Goal: Task Accomplishment & Management: Use online tool/utility

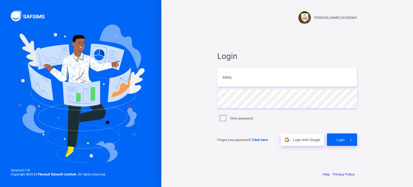
click at [204, 40] on div "[PERSON_NAME] ACADEMY Login Email Password View password Forgot your password? …" at bounding box center [286, 93] width 251 height 187
click at [238, 78] on input "email" at bounding box center [287, 77] width 140 height 19
click at [192, 68] on div "[PERSON_NAME] ACADEMY Login Email Password View password Forgot your password? …" at bounding box center [286, 93] width 251 height 187
click at [233, 79] on input "email" at bounding box center [287, 77] width 140 height 19
click at [246, 38] on div "Login Email Password View password Forgot your password? Click here Login with …" at bounding box center [287, 98] width 150 height 136
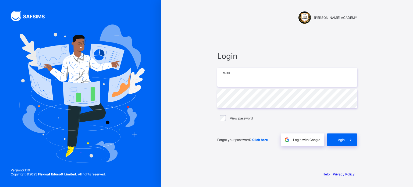
click at [230, 79] on input "email" at bounding box center [287, 77] width 140 height 19
type input "**********"
click at [338, 135] on div "Login" at bounding box center [342, 139] width 30 height 12
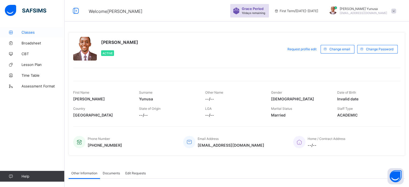
scroll to position [19, 0]
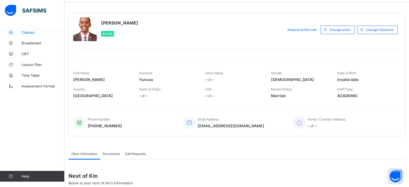
click at [30, 33] on span "Classes" at bounding box center [42, 32] width 43 height 4
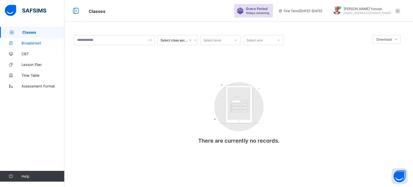
click at [27, 46] on link "Broadsheet" at bounding box center [32, 43] width 64 height 11
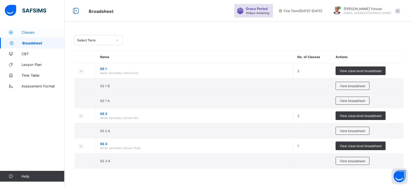
click at [28, 30] on link "Classes" at bounding box center [32, 32] width 64 height 11
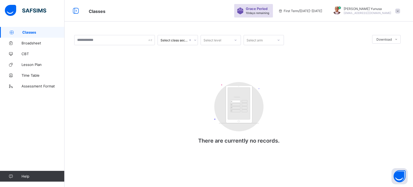
click at [184, 41] on div "Select class section" at bounding box center [173, 40] width 27 height 4
click at [211, 39] on div "Select level" at bounding box center [212, 40] width 18 height 10
click at [148, 39] on input "text" at bounding box center [114, 40] width 81 height 10
click at [28, 42] on span "Broadsheet" at bounding box center [42, 43] width 43 height 4
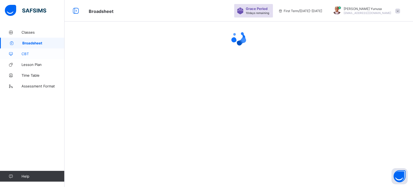
click at [26, 51] on link "CBT" at bounding box center [32, 53] width 64 height 11
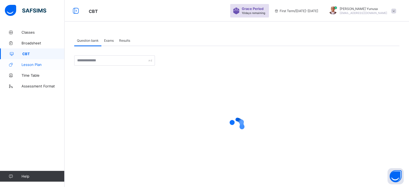
click at [30, 64] on span "Lesson Plan" at bounding box center [42, 64] width 43 height 4
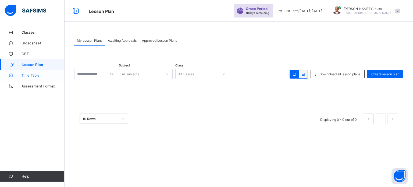
click at [30, 77] on span "Time Table" at bounding box center [42, 75] width 43 height 4
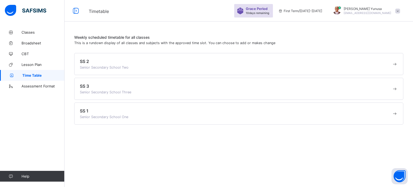
click at [93, 64] on span at bounding box center [236, 64] width 312 height 1
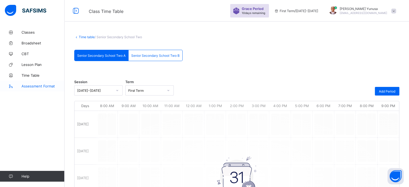
click at [53, 86] on span "Assessment Format" at bounding box center [42, 86] width 43 height 4
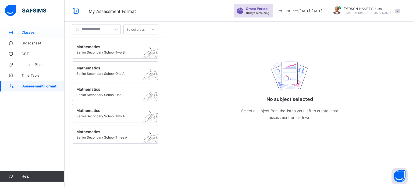
click at [25, 32] on span "Classes" at bounding box center [42, 32] width 43 height 4
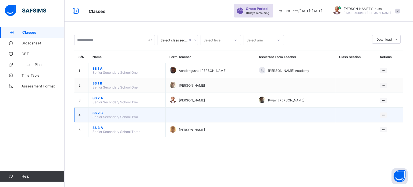
click at [100, 113] on span "SS 2 B" at bounding box center [126, 113] width 69 height 4
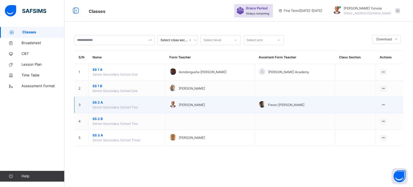
click at [101, 103] on span "SS 2 A" at bounding box center [126, 102] width 69 height 5
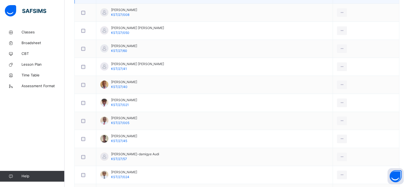
scroll to position [63, 0]
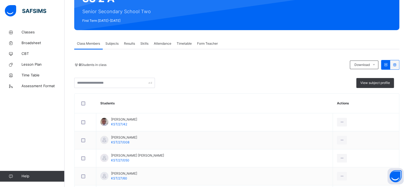
click at [159, 45] on span "Attendance" at bounding box center [162, 43] width 17 height 5
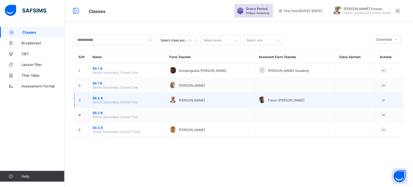
click at [98, 98] on span "SS 2 A" at bounding box center [126, 98] width 69 height 4
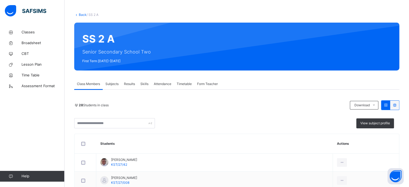
scroll to position [23, 0]
click at [167, 86] on span "Attendance" at bounding box center [162, 83] width 17 height 5
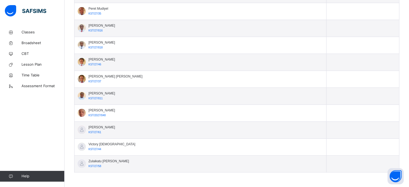
scroll to position [2, 0]
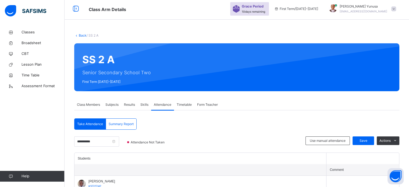
click at [123, 47] on div "SS 2 A Senior Secondary School Two First Term 2025-2026" at bounding box center [236, 67] width 325 height 48
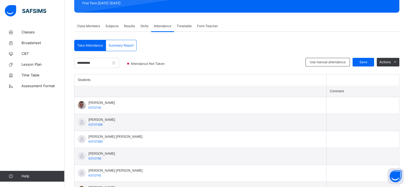
click at [117, 45] on span "Summary Report" at bounding box center [121, 45] width 25 height 5
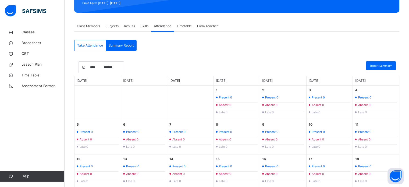
click at [88, 43] on span "Take Attendance" at bounding box center [90, 45] width 26 height 5
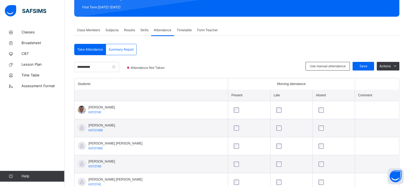
scroll to position [76, 0]
click at [363, 64] on span "Save" at bounding box center [362, 66] width 13 height 5
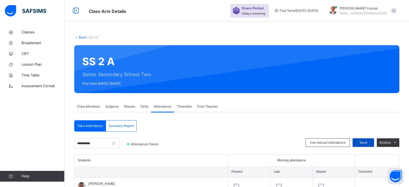
scroll to position [47, 0]
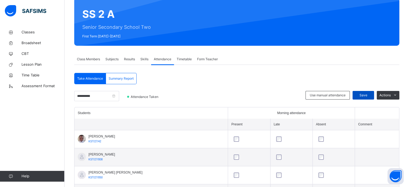
click at [368, 94] on span "Save" at bounding box center [362, 95] width 13 height 5
click at [107, 92] on input "**********" at bounding box center [96, 96] width 45 height 10
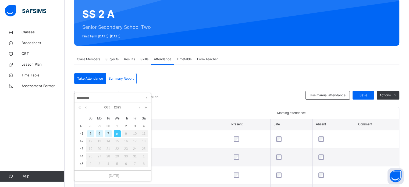
drag, startPoint x: 108, startPoint y: 134, endPoint x: 174, endPoint y: 126, distance: 66.3
click at [108, 134] on div "7" at bounding box center [108, 133] width 7 height 7
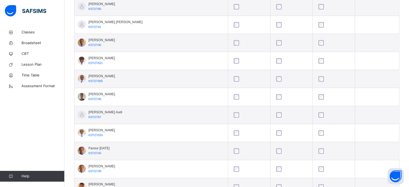
scroll to position [31, 0]
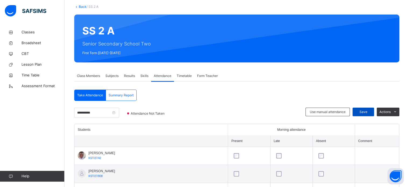
click at [367, 112] on span "Save" at bounding box center [362, 111] width 13 height 5
click at [370, 111] on span "Save" at bounding box center [362, 111] width 13 height 5
click at [353, 72] on div "Class Members Subjects Results Skills Attendance Timetable Form Teacher" at bounding box center [236, 75] width 325 height 11
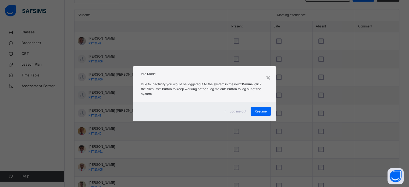
scroll to position [146, 0]
click at [259, 112] on span "Resume" at bounding box center [260, 111] width 12 height 5
